Goal: Transaction & Acquisition: Purchase product/service

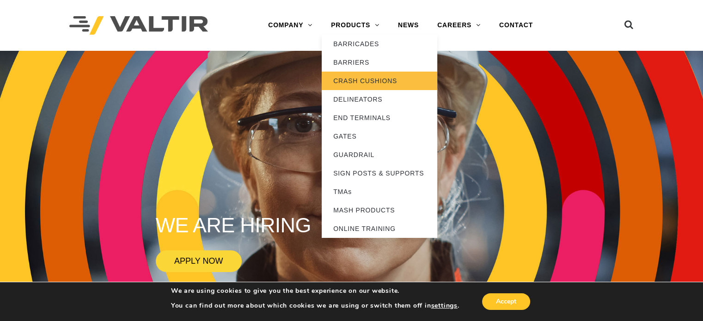
click at [379, 77] on link "CRASH CUSHIONS" at bounding box center [380, 81] width 116 height 19
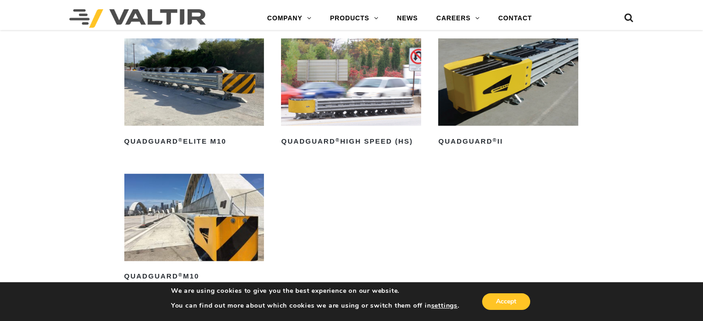
scroll to position [735, 0]
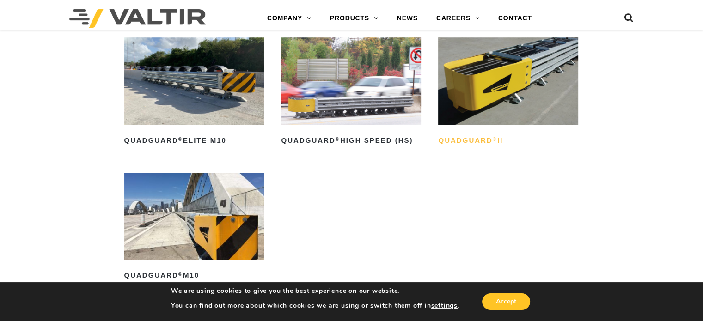
click at [466, 140] on h2 "QuadGuard ® II" at bounding box center [508, 140] width 140 height 15
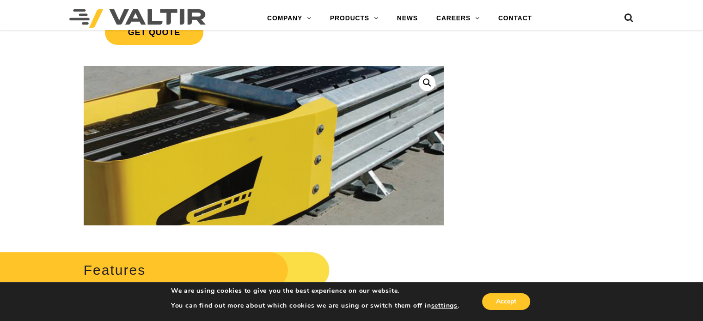
scroll to position [206, 0]
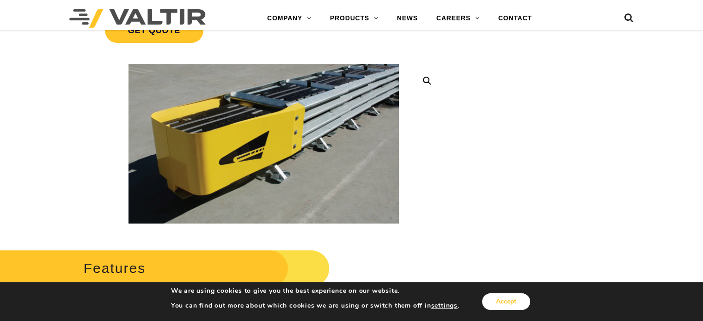
click at [520, 304] on button "Accept" at bounding box center [506, 302] width 48 height 17
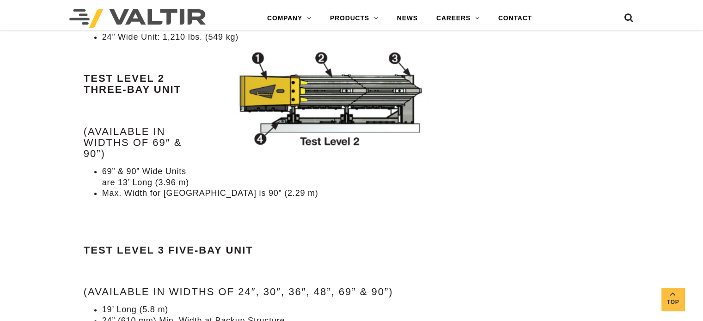
scroll to position [1074, 0]
